Goal: Task Accomplishment & Management: Manage account settings

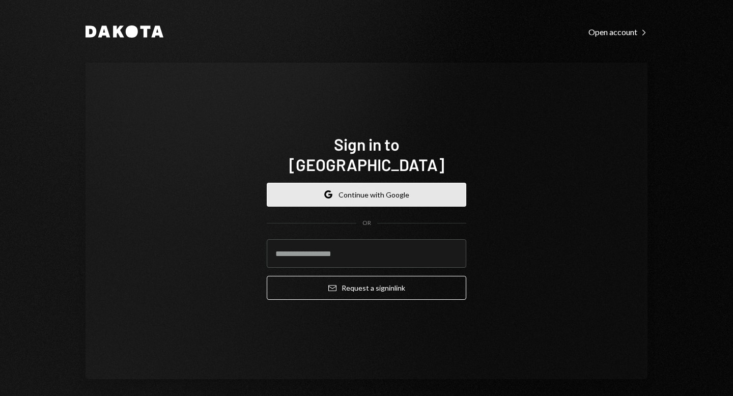
click at [412, 185] on button "Google Continue with Google" at bounding box center [367, 195] width 200 height 24
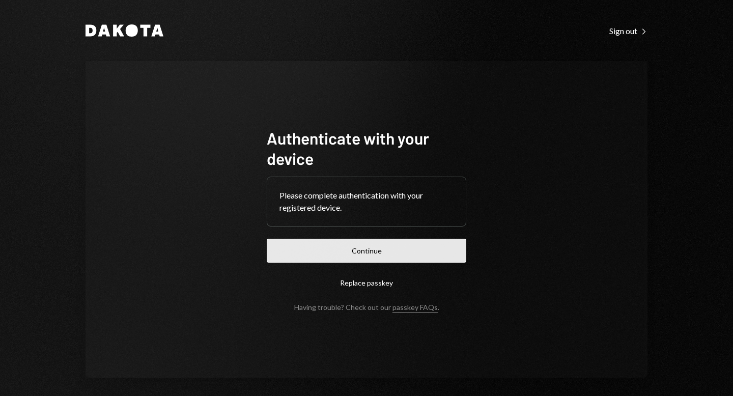
click at [343, 243] on button "Continue" at bounding box center [367, 251] width 200 height 24
